Goal: Obtain resource: Obtain resource

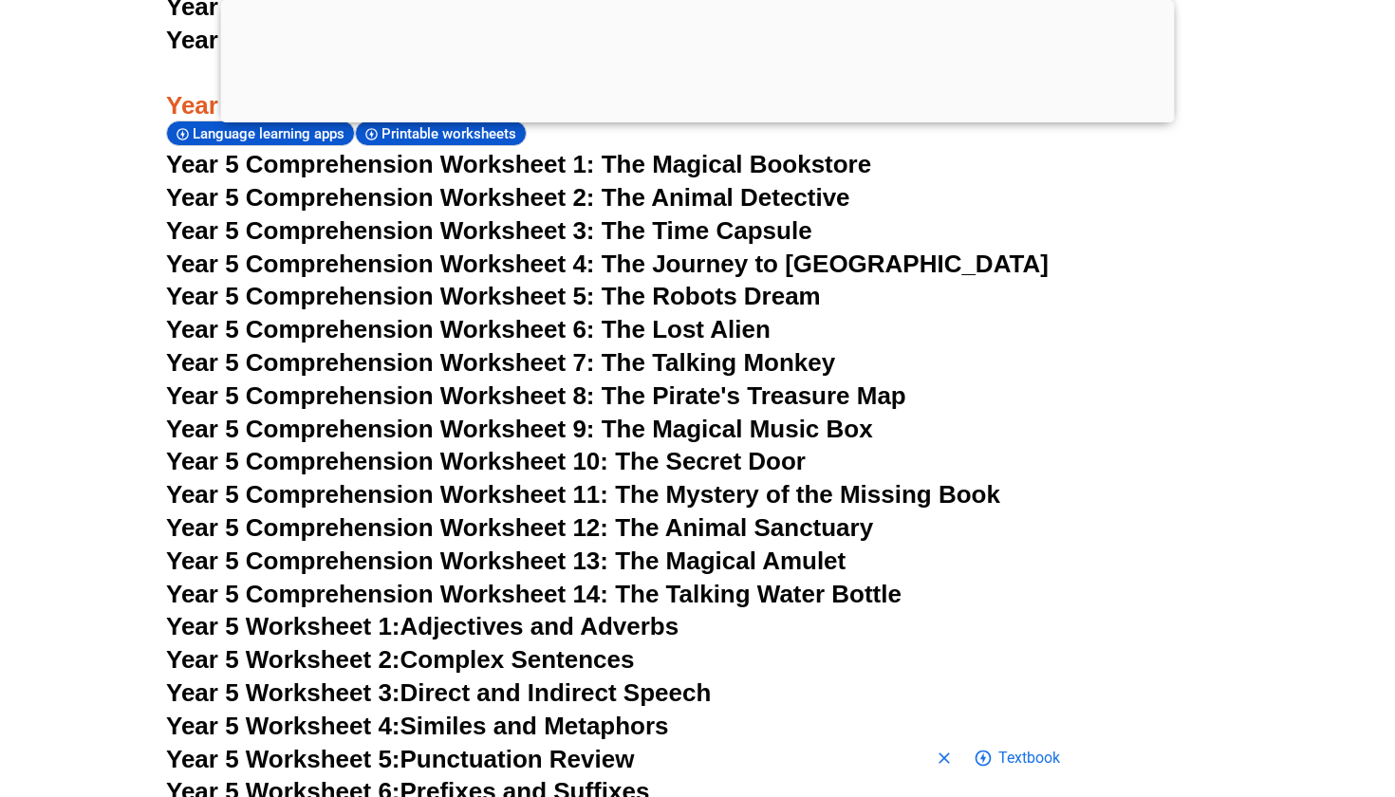
scroll to position [9227, 0]
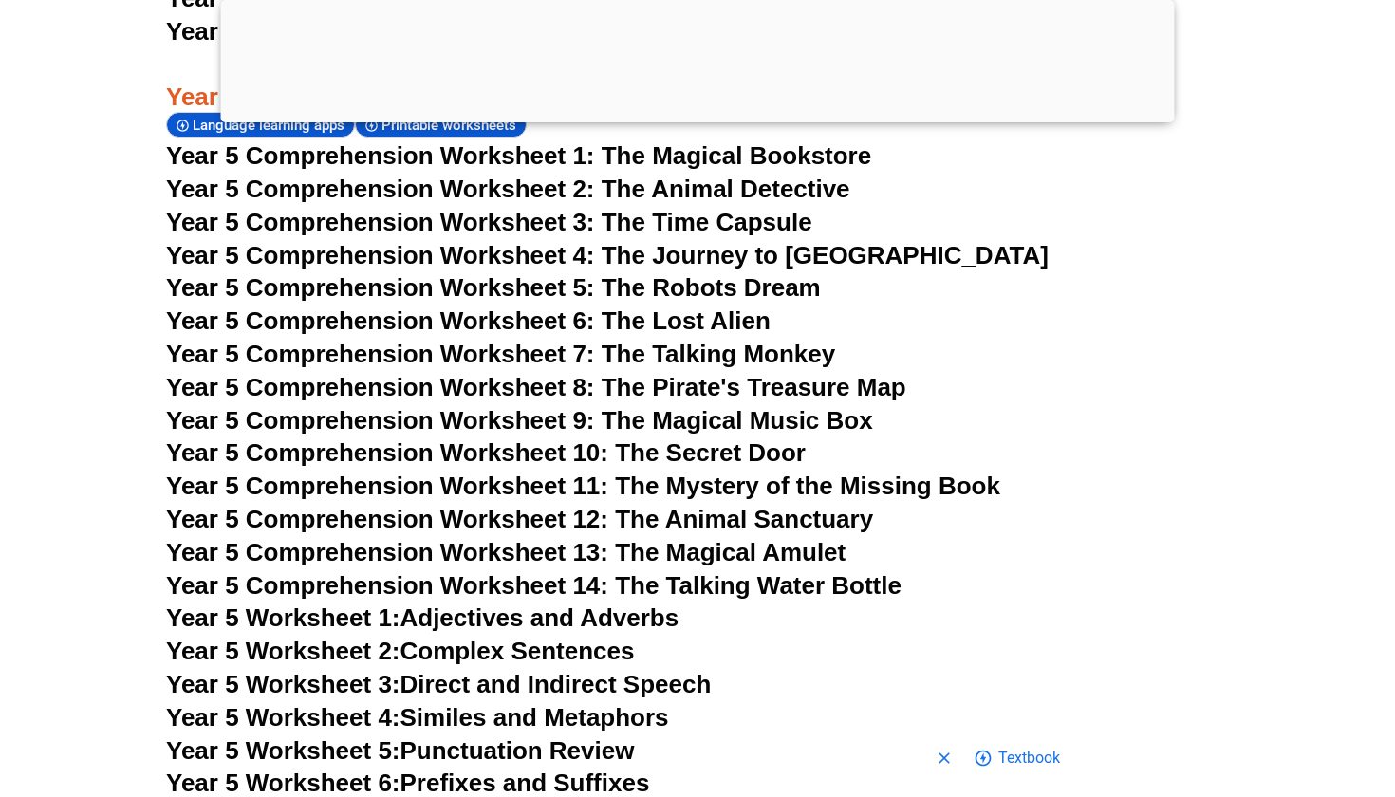
click at [309, 604] on span "Year 5 Worksheet 1:" at bounding box center [283, 618] width 234 height 28
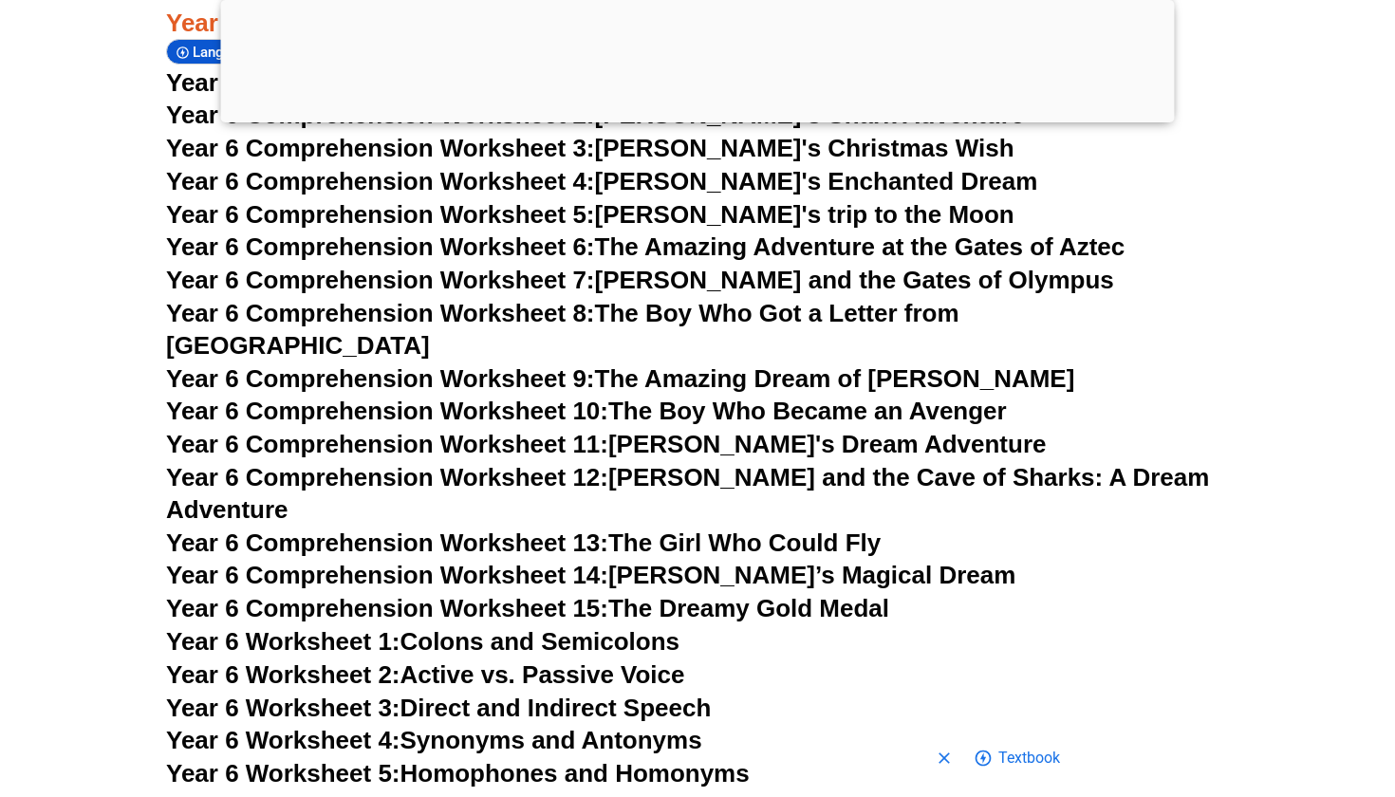
scroll to position [10709, 0]
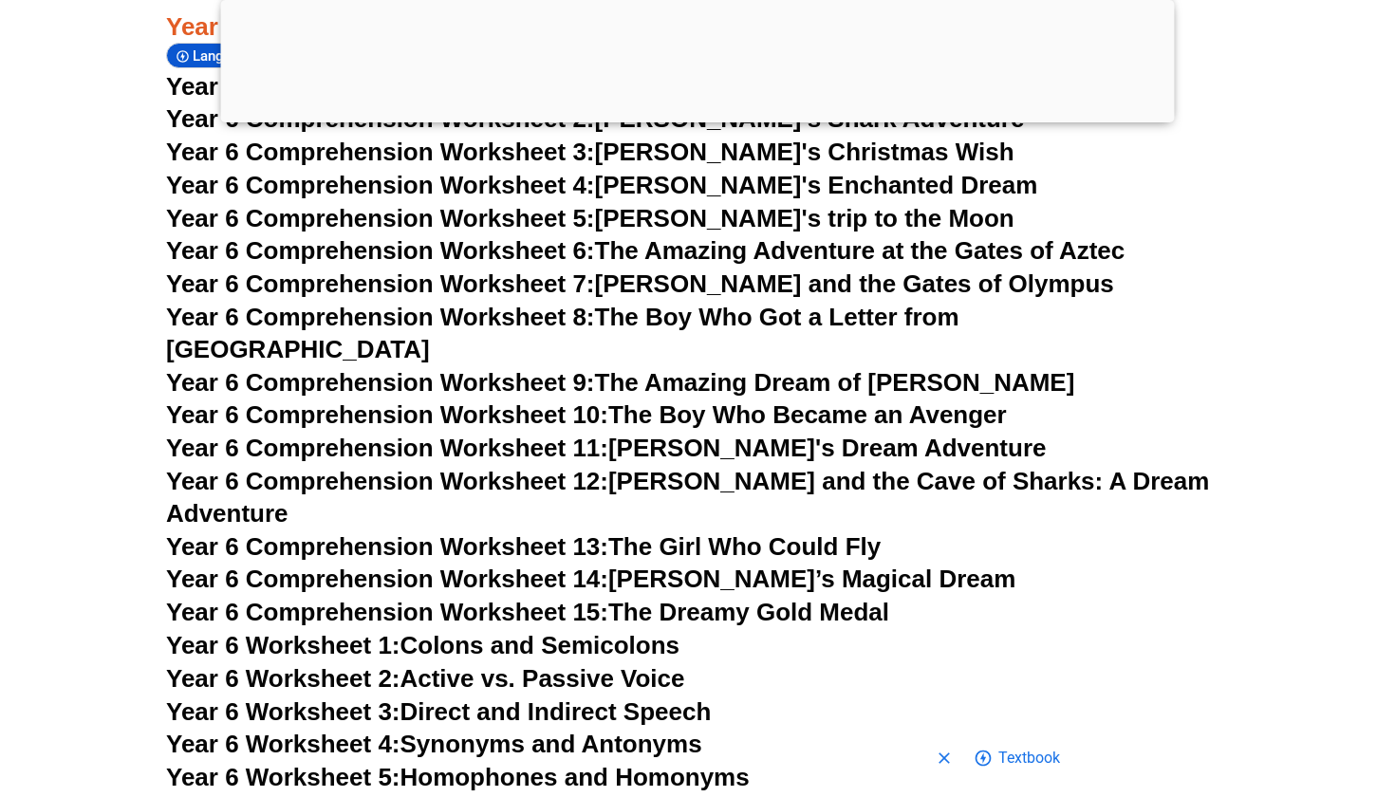
click at [534, 532] on span "Year 6 Comprehension Worksheet 13:" at bounding box center [387, 546] width 442 height 28
click at [443, 565] on span "Year 6 Comprehension Worksheet 14:" at bounding box center [387, 579] width 442 height 28
click at [352, 664] on span "Year 6 Worksheet 2:" at bounding box center [283, 678] width 234 height 28
click at [293, 698] on span "Year 6 Worksheet 3:" at bounding box center [283, 712] width 234 height 28
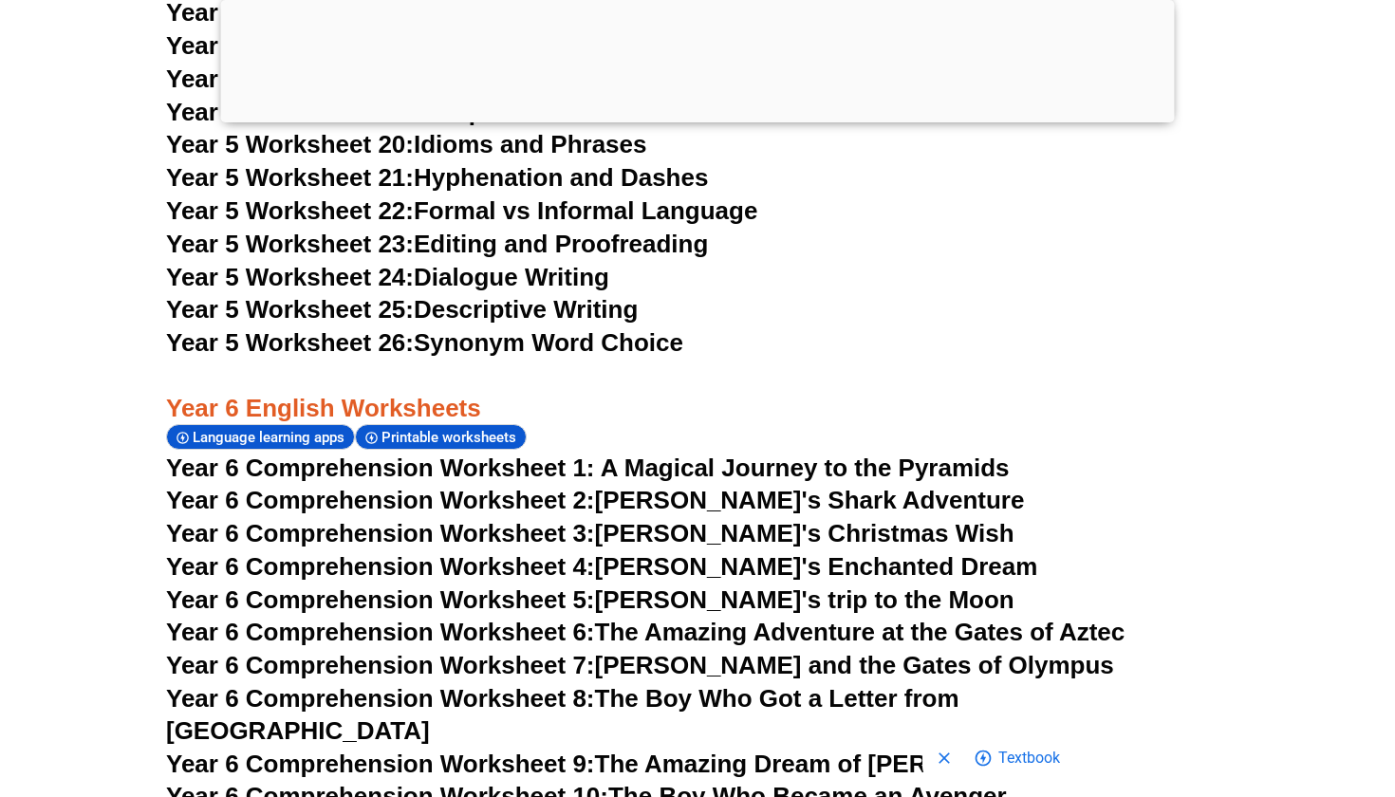
scroll to position [10321, 0]
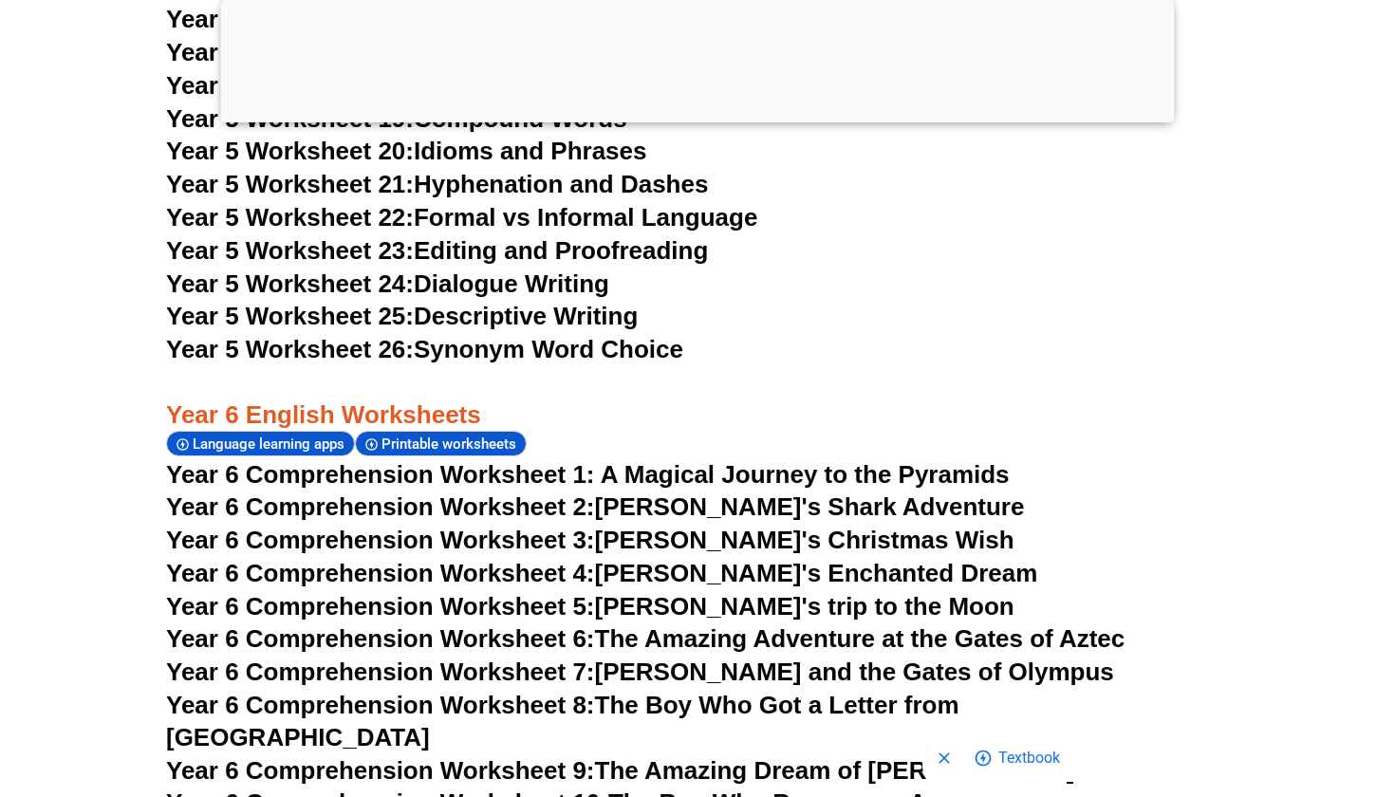
click at [411, 756] on span "Year 6 Comprehension Worksheet 9:" at bounding box center [380, 770] width 429 height 28
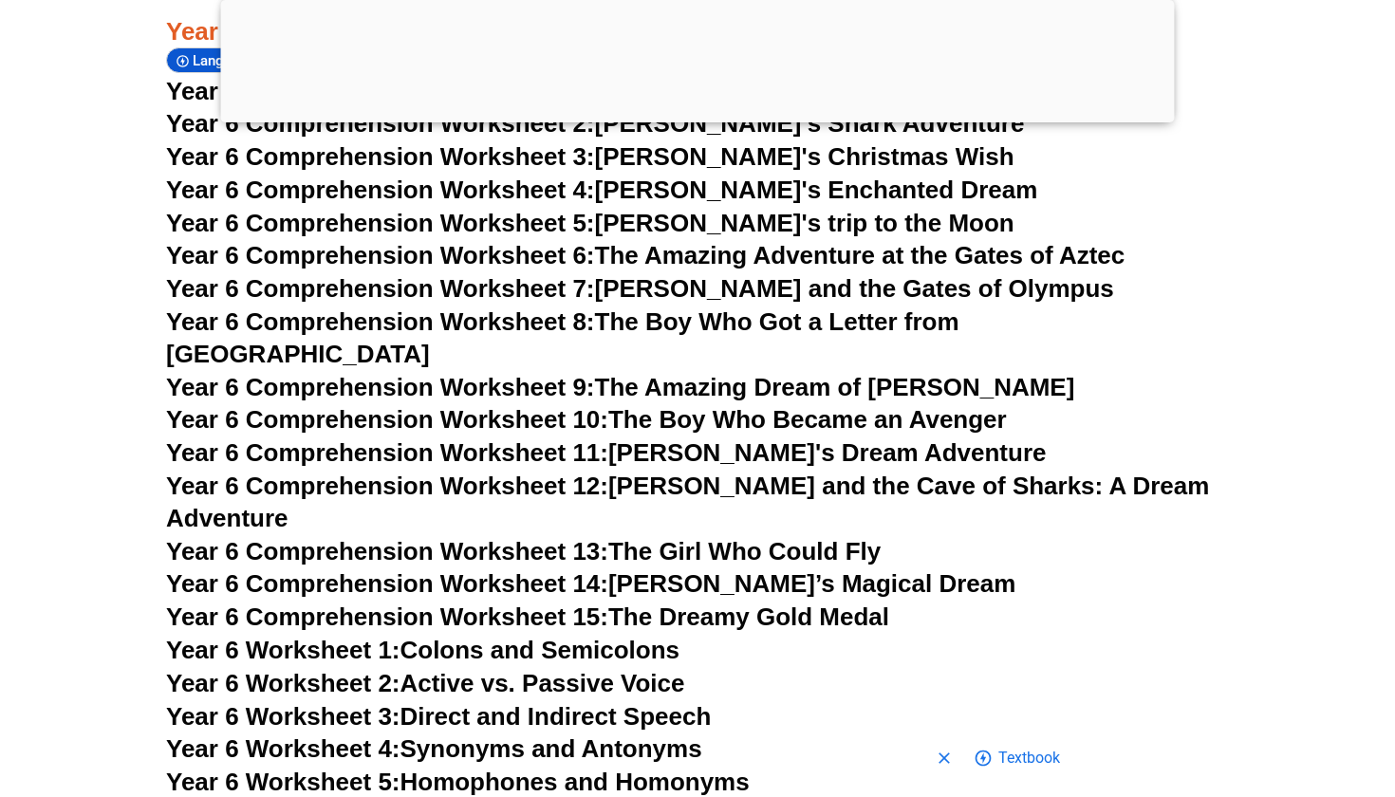
scroll to position [10708, 0]
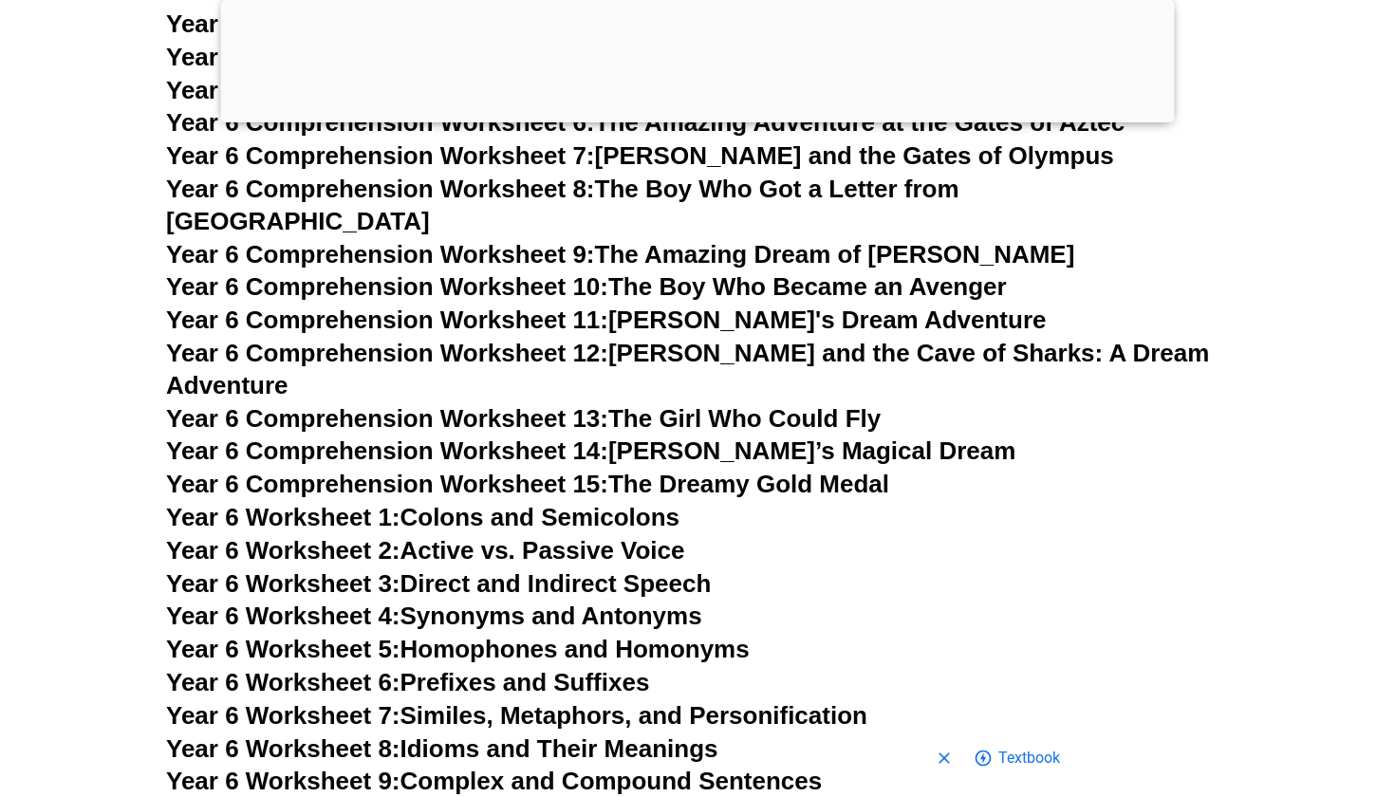
scroll to position [10841, 0]
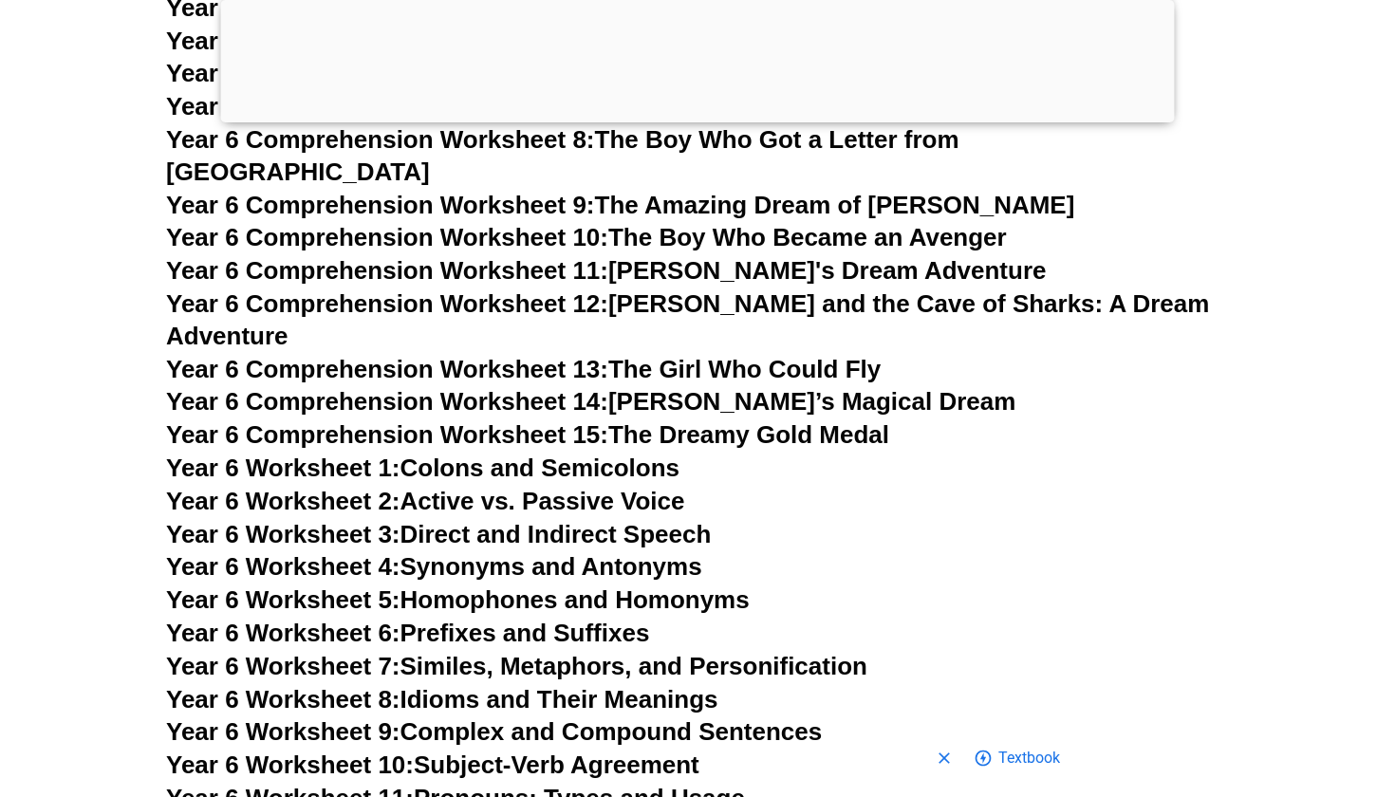
click at [326, 751] on span "Year 6 Worksheet 10:" at bounding box center [290, 765] width 248 height 28
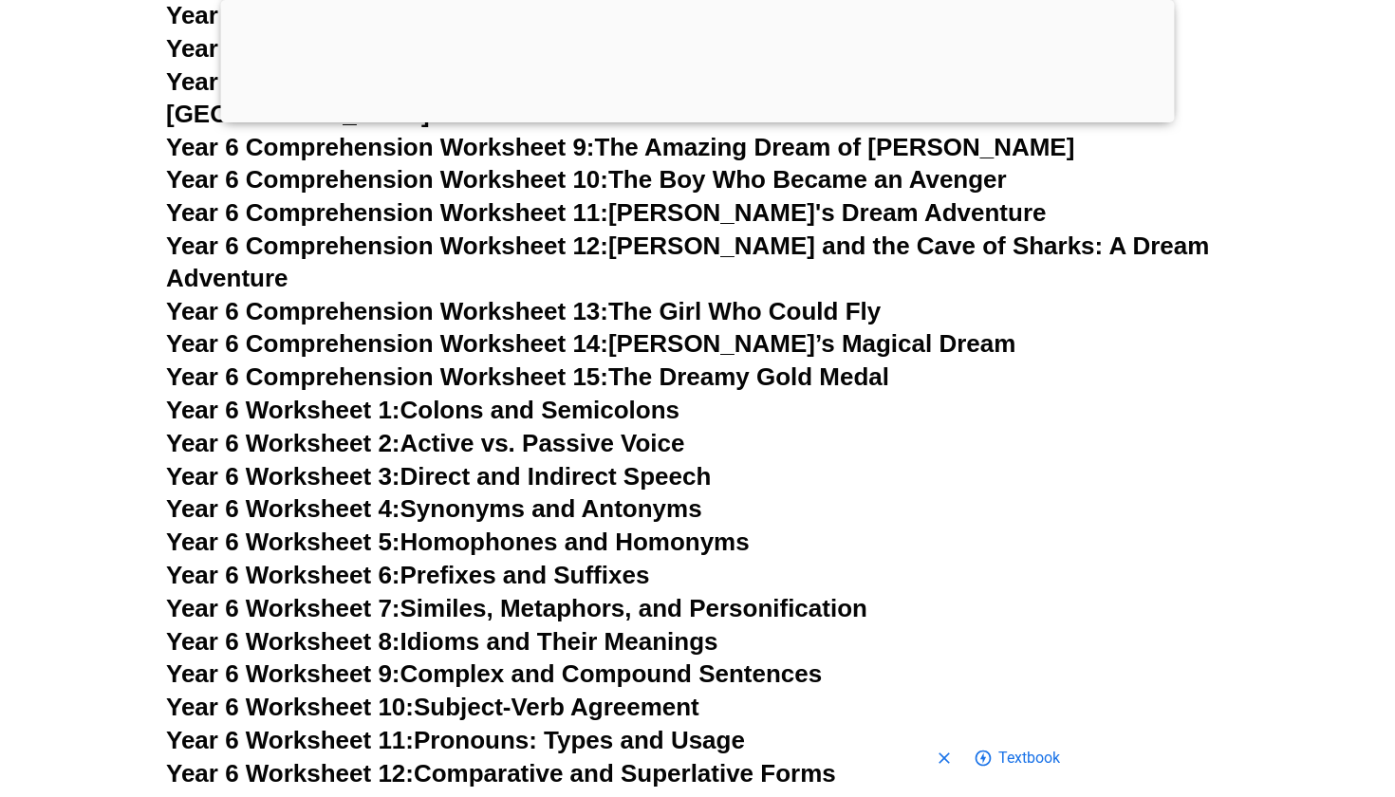
scroll to position [10947, 0]
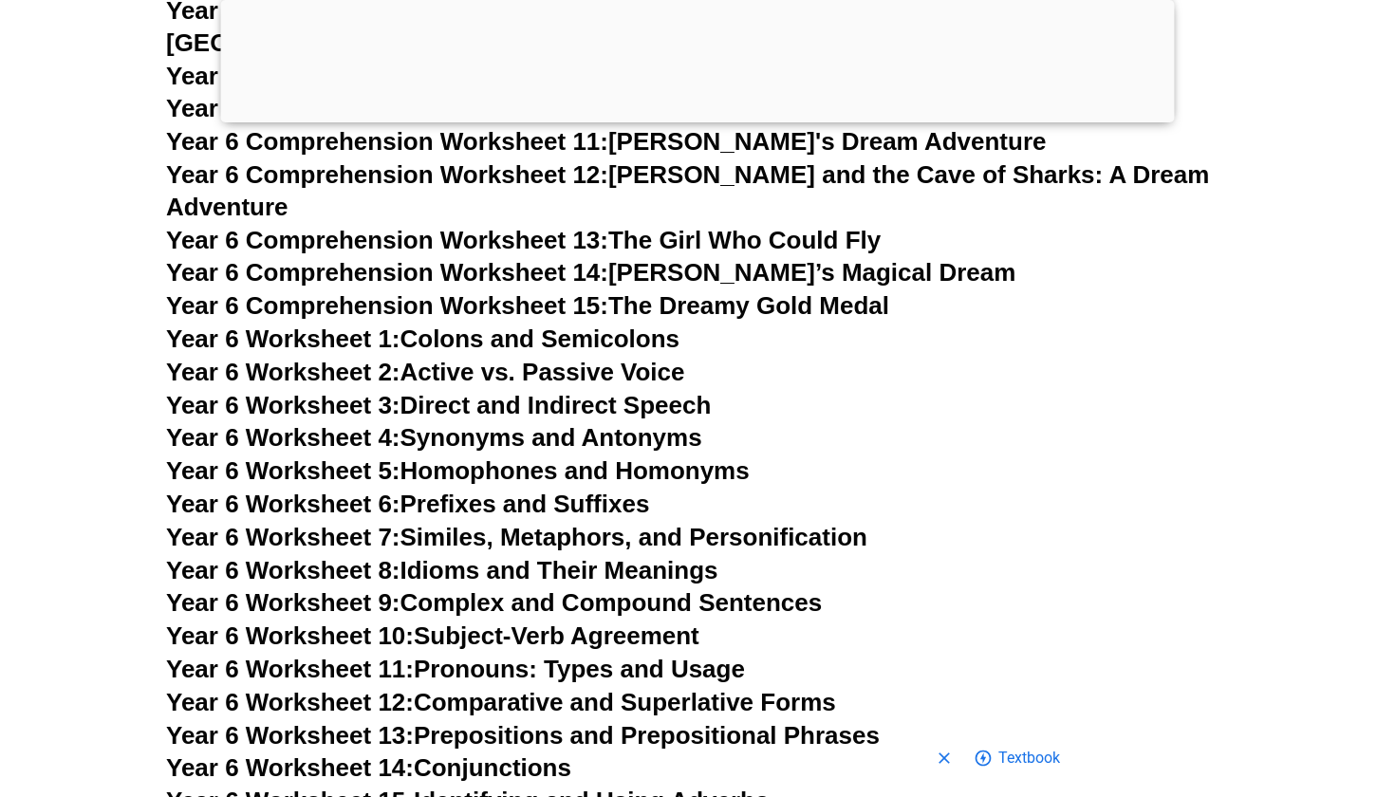
scroll to position [11023, 0]
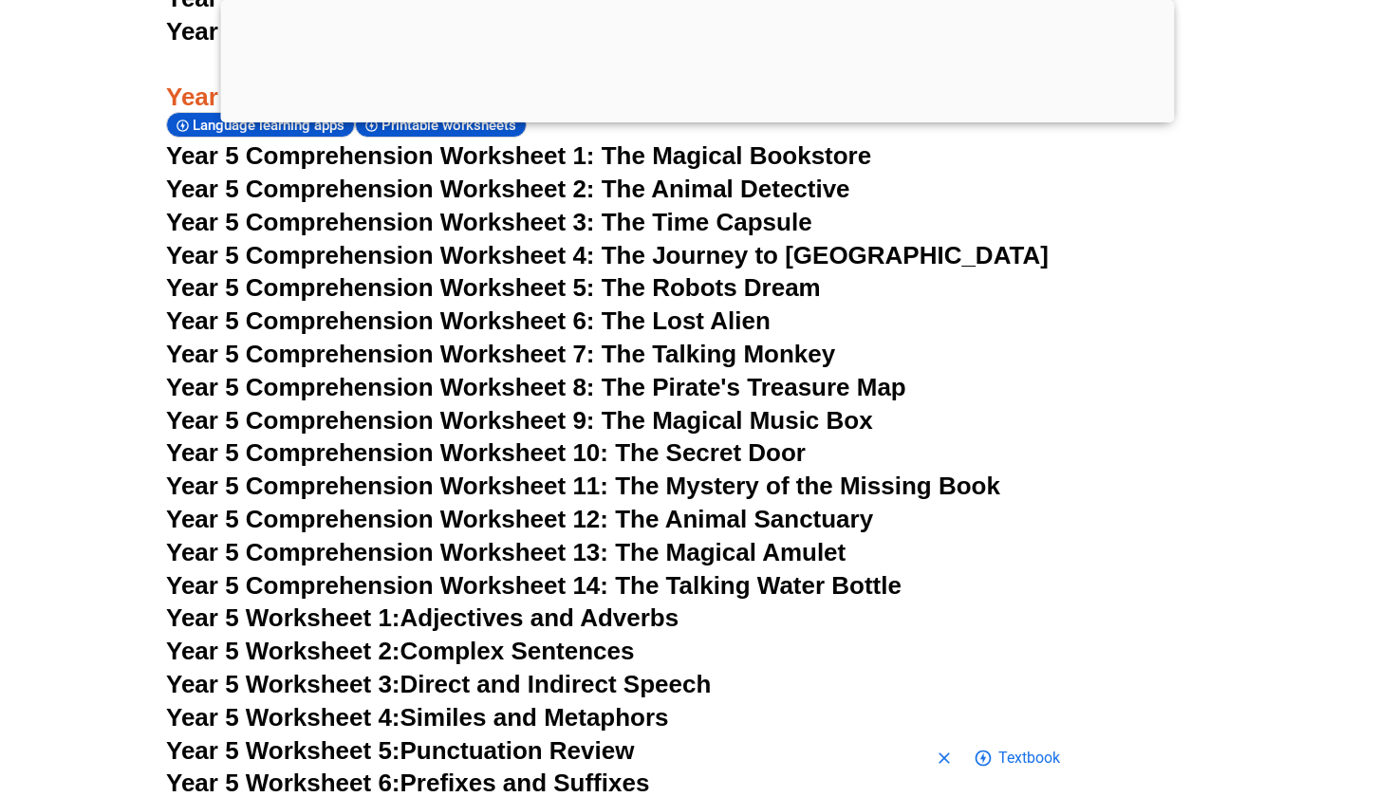
scroll to position [9232, 0]
